Goal: Information Seeking & Learning: Learn about a topic

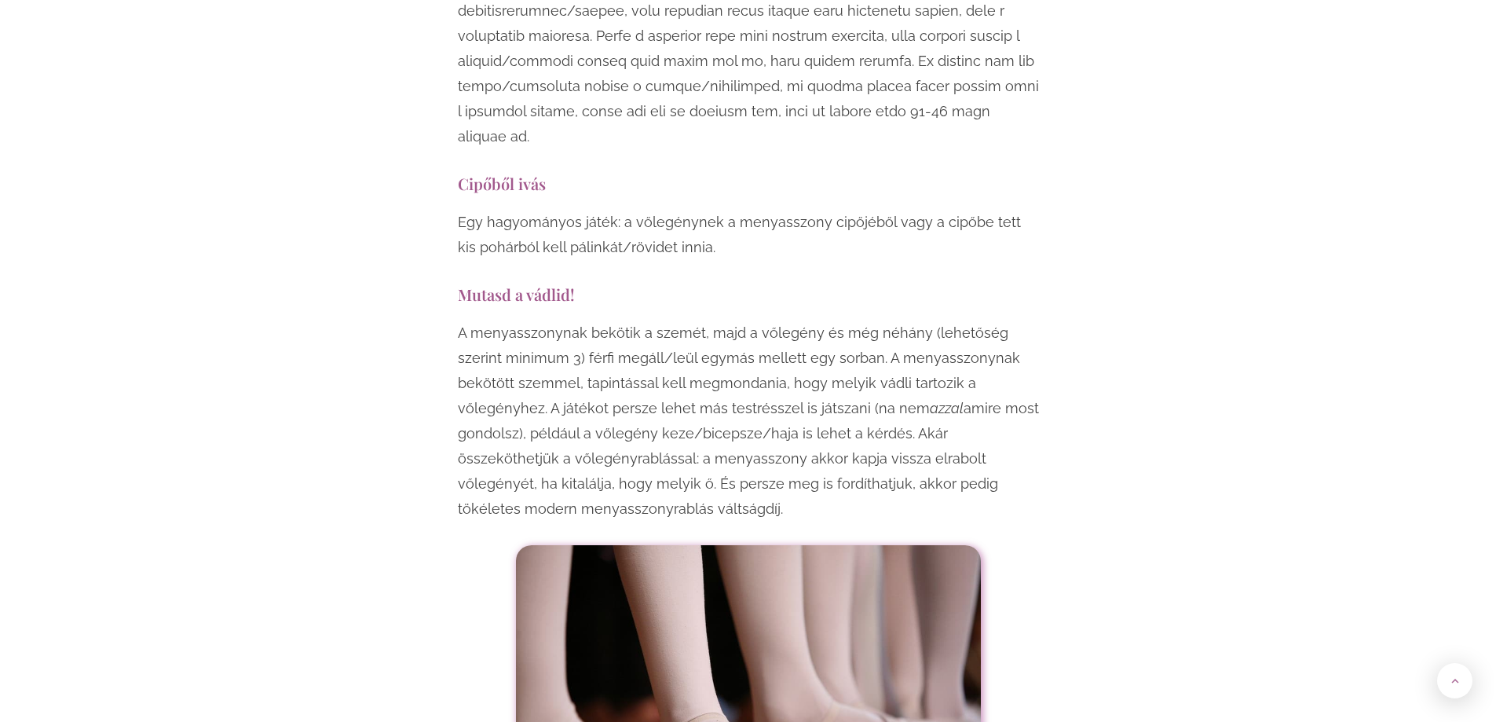
scroll to position [4870, 0]
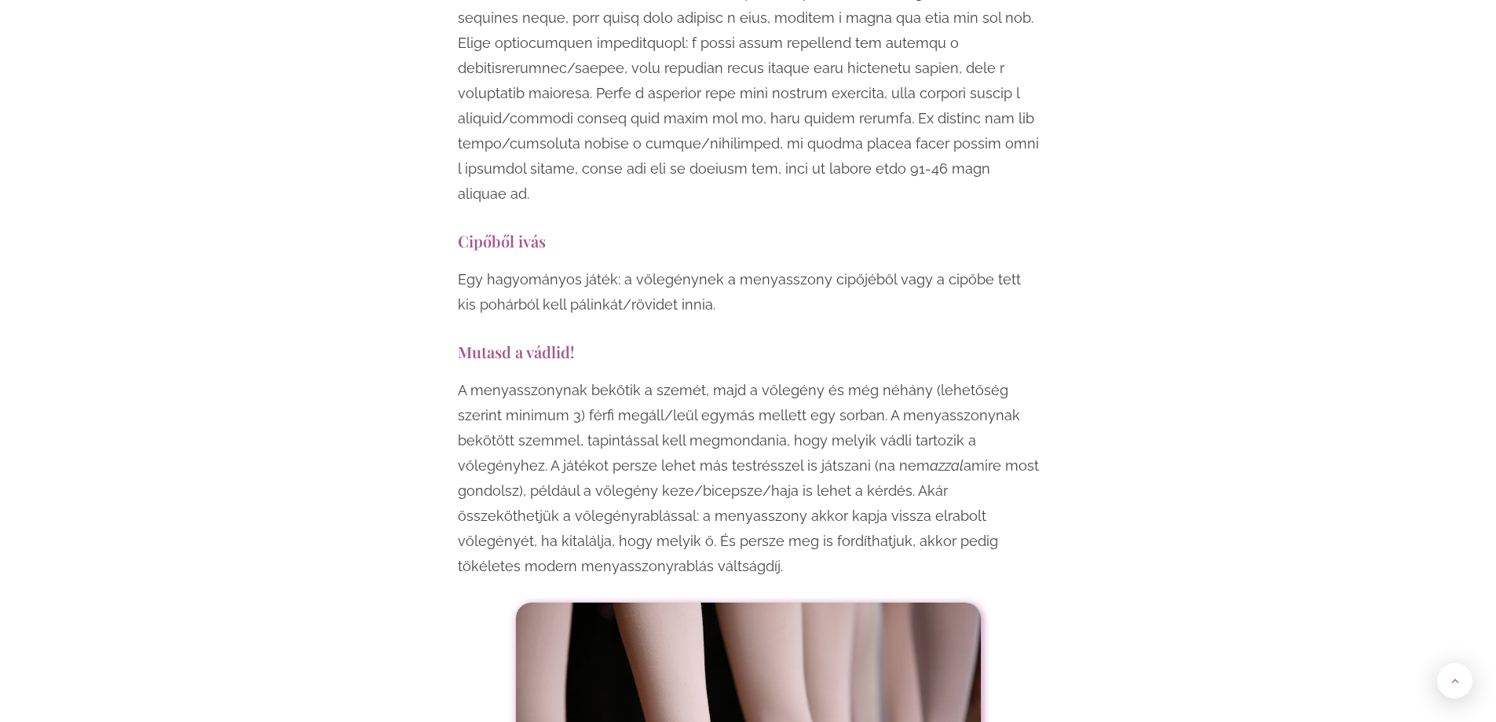
drag, startPoint x: 452, startPoint y: 249, endPoint x: 675, endPoint y: 468, distance: 312.7
copy div "Mutasd a vádlid! A menyasszonynak bekötik a szemét, majd a vőlegény és még néhá…"
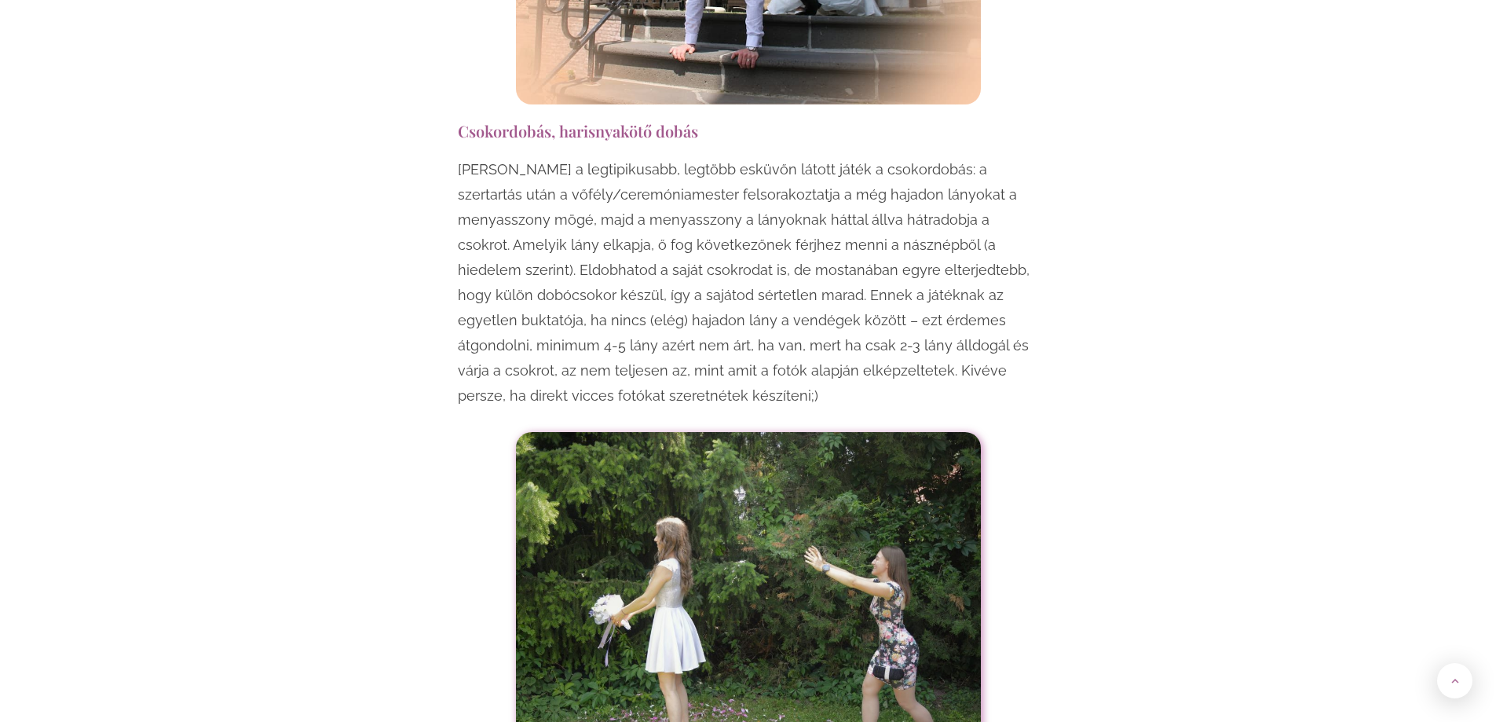
scroll to position [1728, 0]
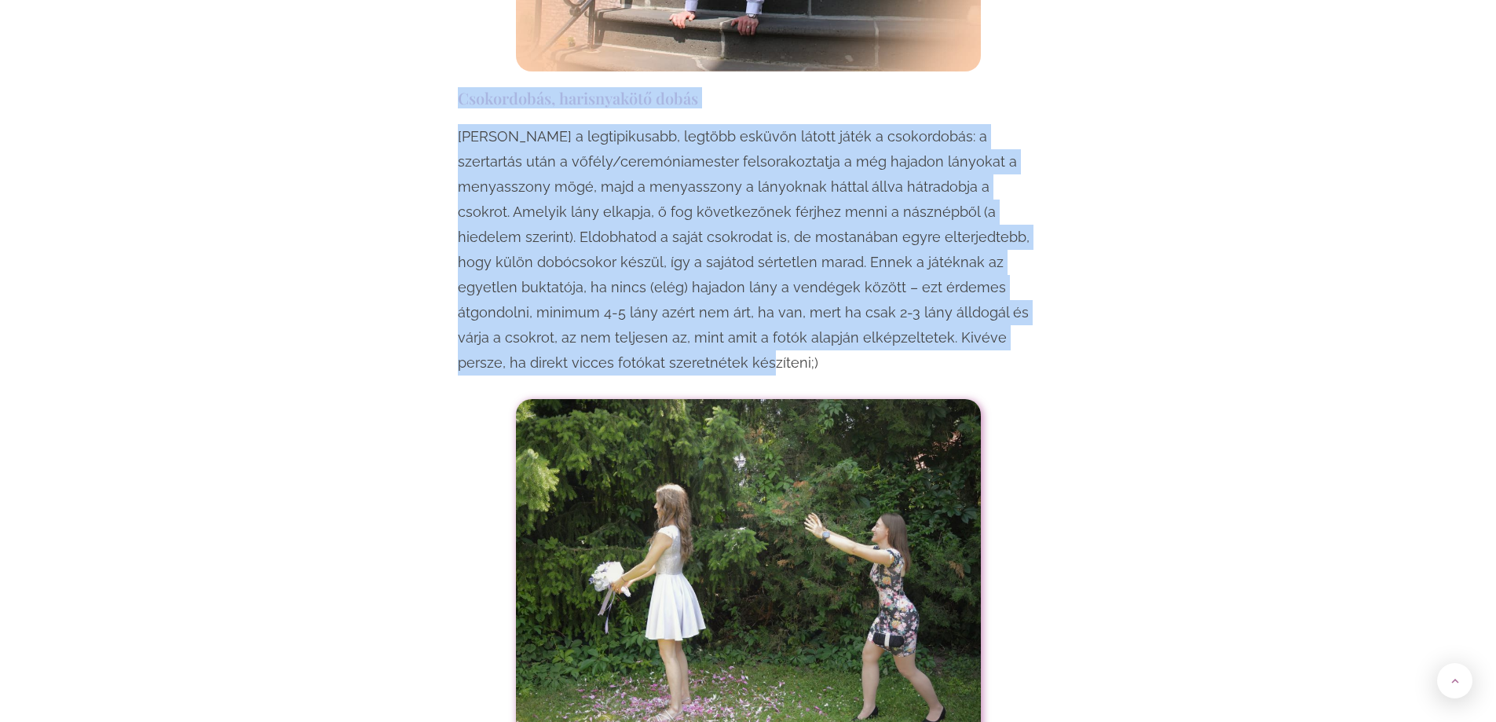
drag, startPoint x: 451, startPoint y: 71, endPoint x: 1038, endPoint y: 322, distance: 639.0
copy div "Csokordobás, harisnyakötő dobás Talán a legtipikusabb, legtöbb esküvőn látott j…"
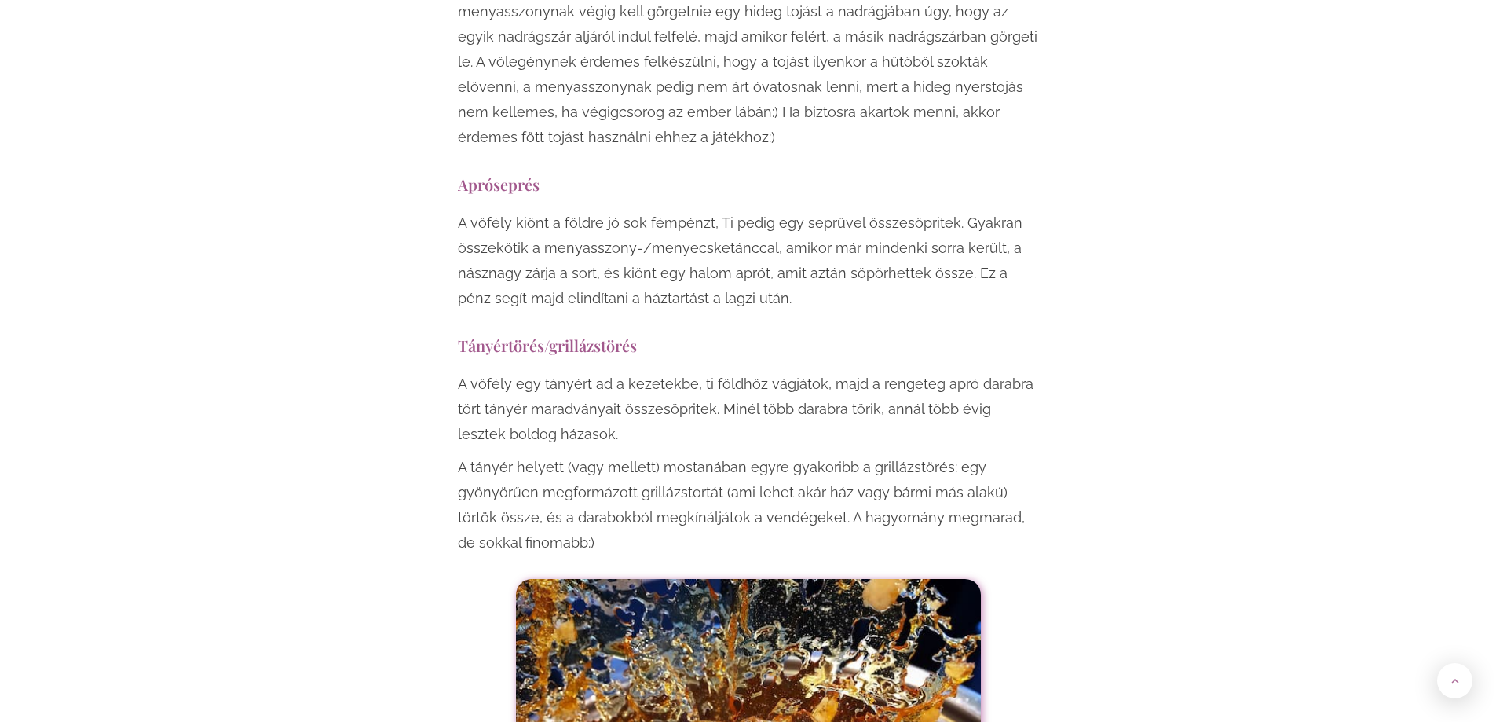
scroll to position [3927, 0]
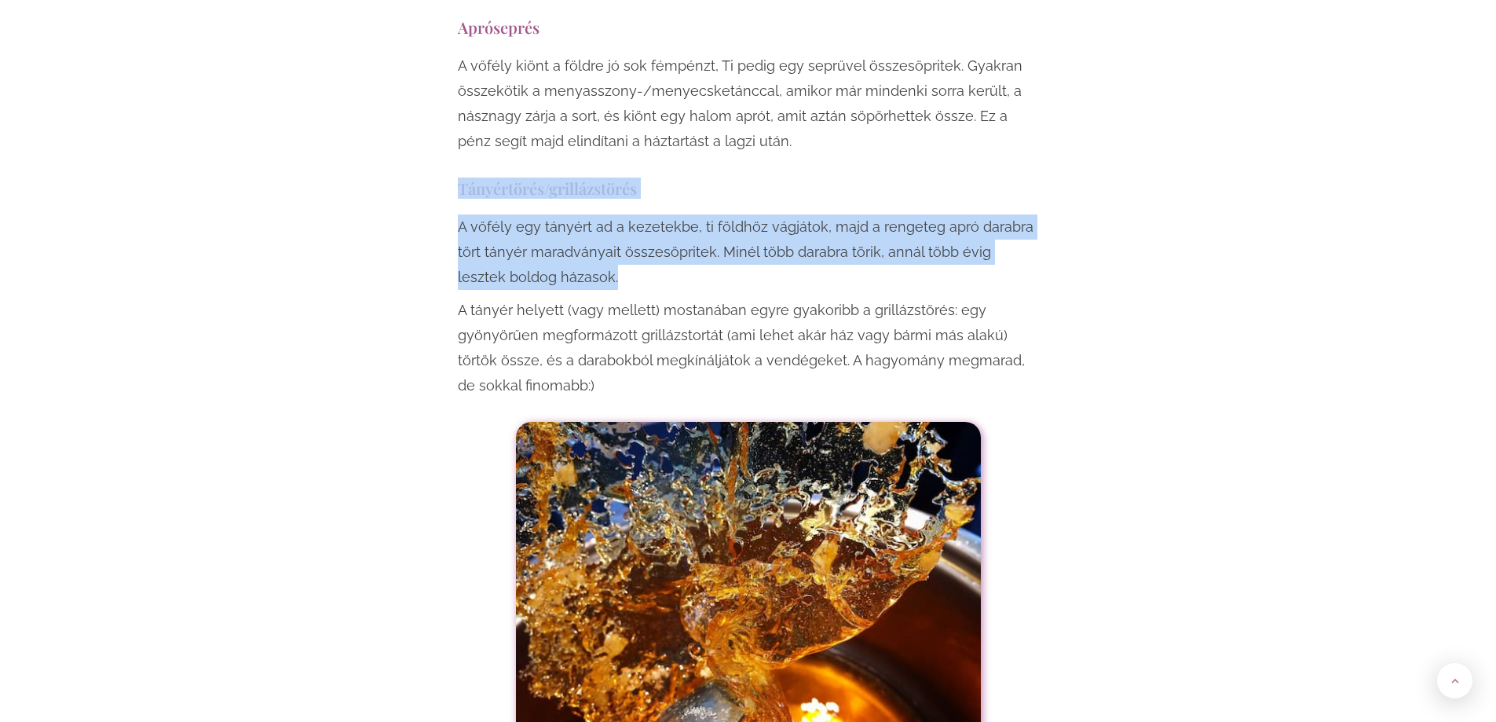
drag, startPoint x: 455, startPoint y: 113, endPoint x: 881, endPoint y: 203, distance: 435.8
copy div "Tányértörés/grillázstörés A vőfély egy tányért ad a kezetekbe, ti földhöz vágjá…"
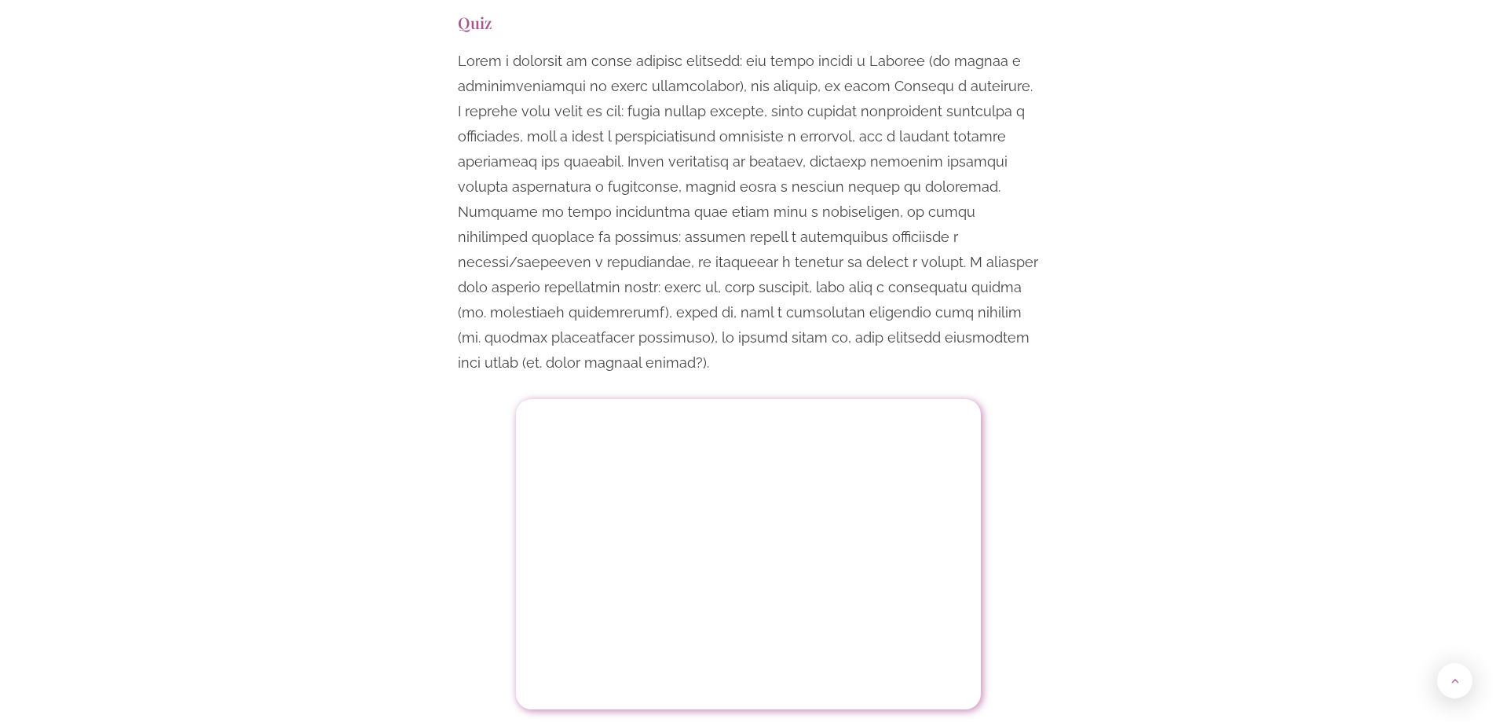
scroll to position [5655, 0]
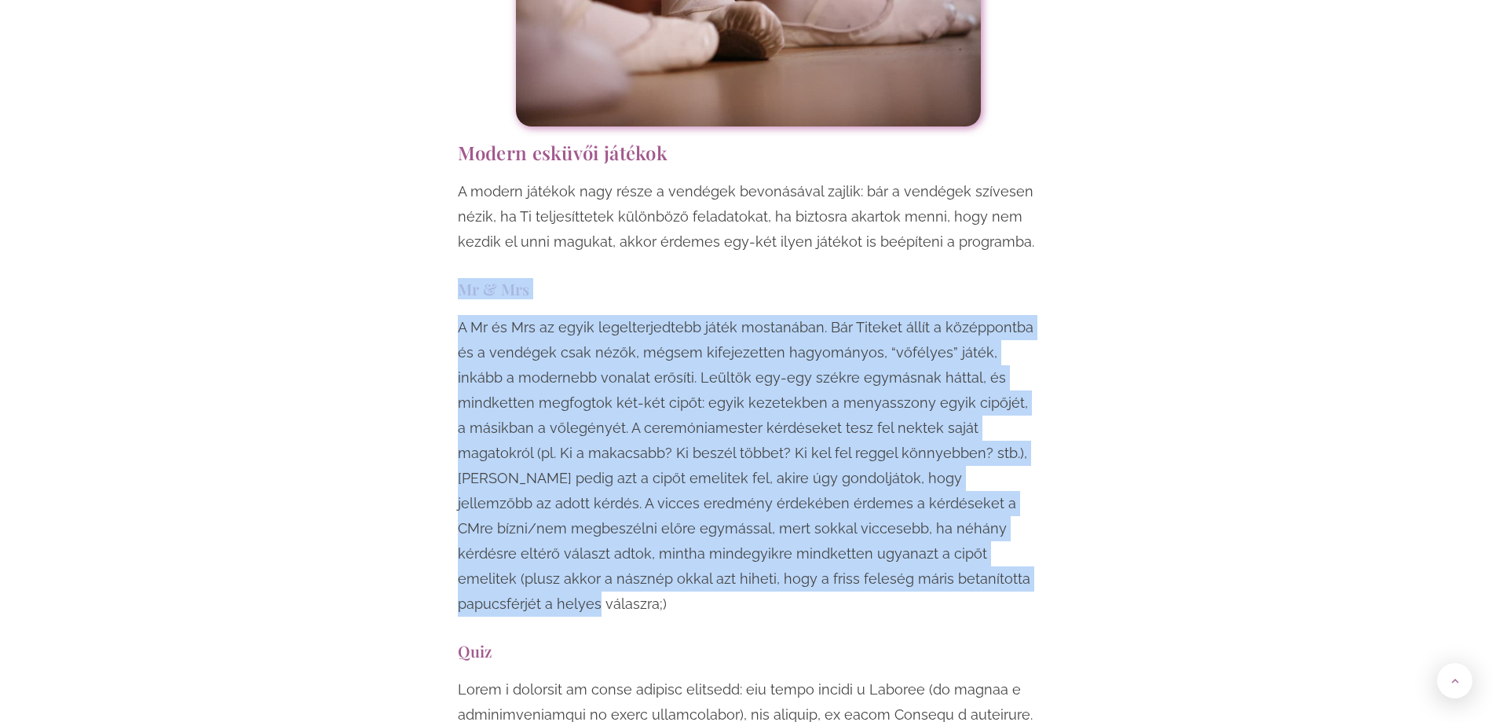
drag, startPoint x: 446, startPoint y: 181, endPoint x: 829, endPoint y: 475, distance: 482.8
copy div "Mr & Mrs A Mr és Mrs az egyik legelterjedtebb játék mostanában. Bár Titeket áll…"
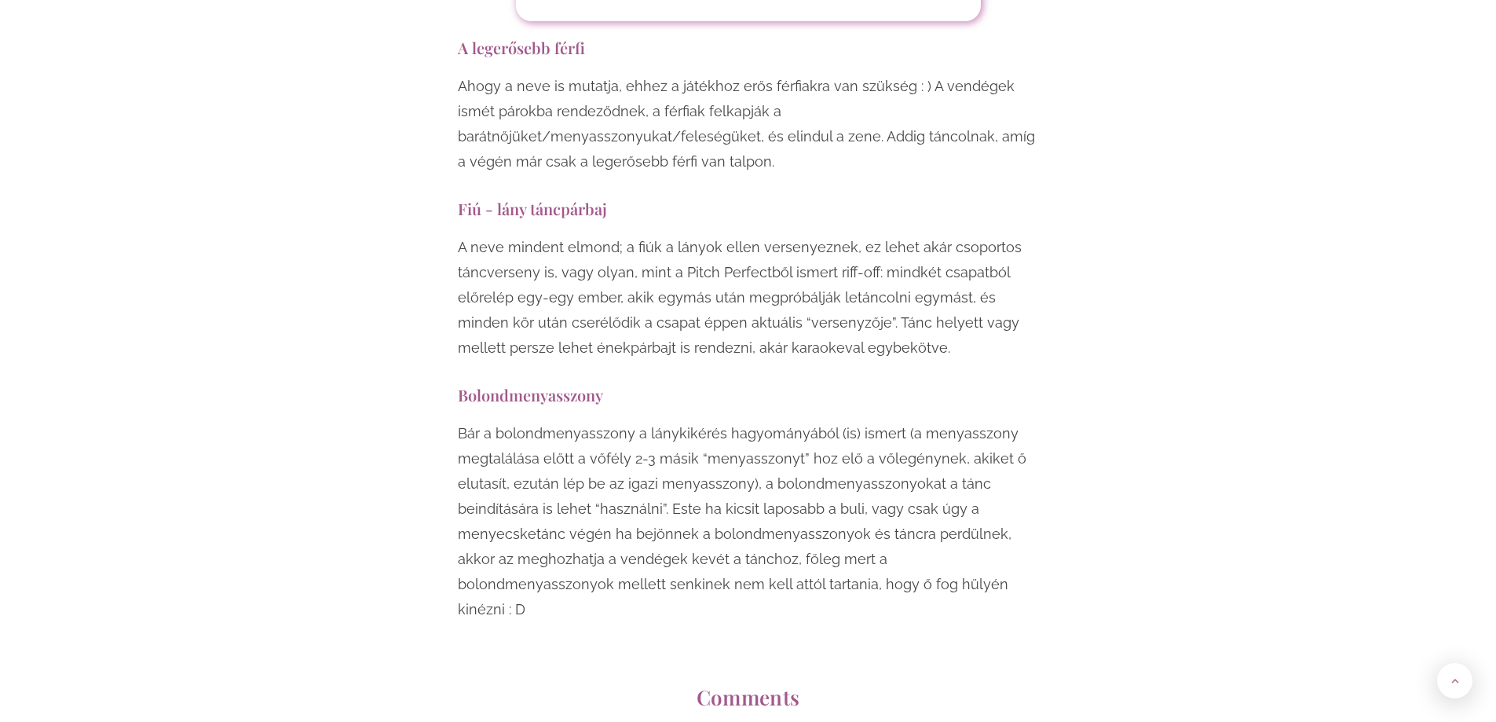
scroll to position [11939, 0]
